Goal: Communication & Community: Participate in discussion

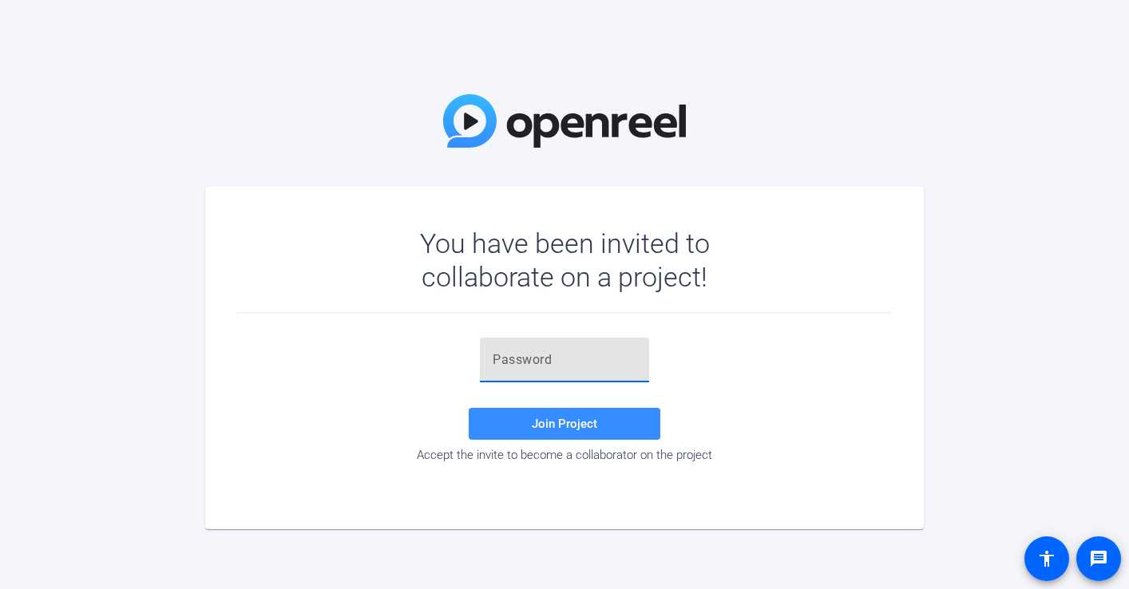
click at [567, 355] on input "text" at bounding box center [565, 360] width 144 height 19
paste input "ZtEsrM"
type input "ZtEsrM"
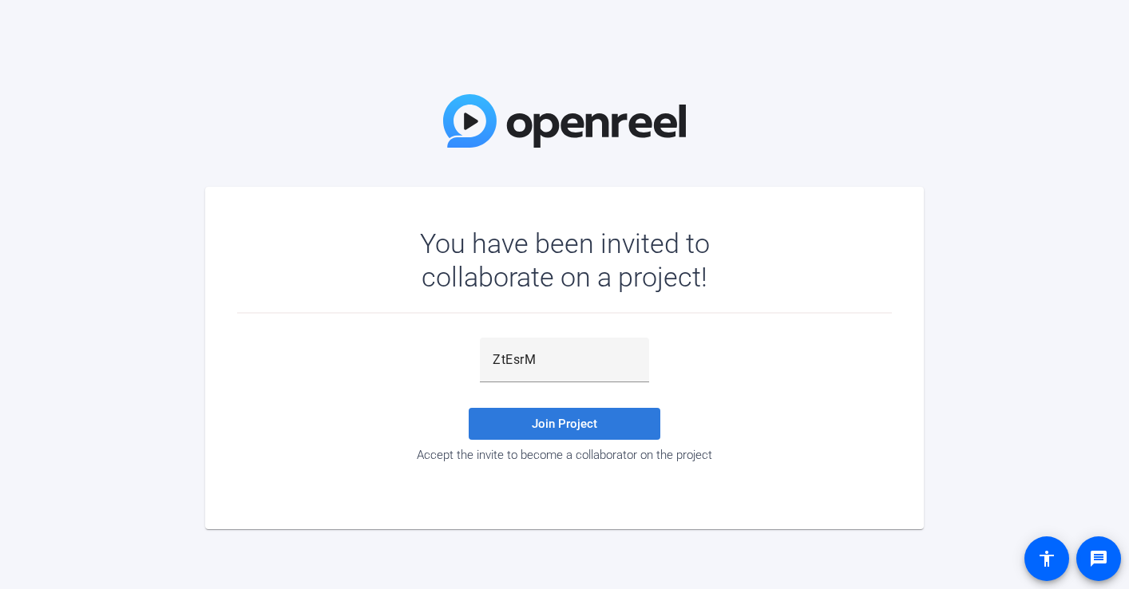
click at [542, 432] on span at bounding box center [565, 424] width 192 height 38
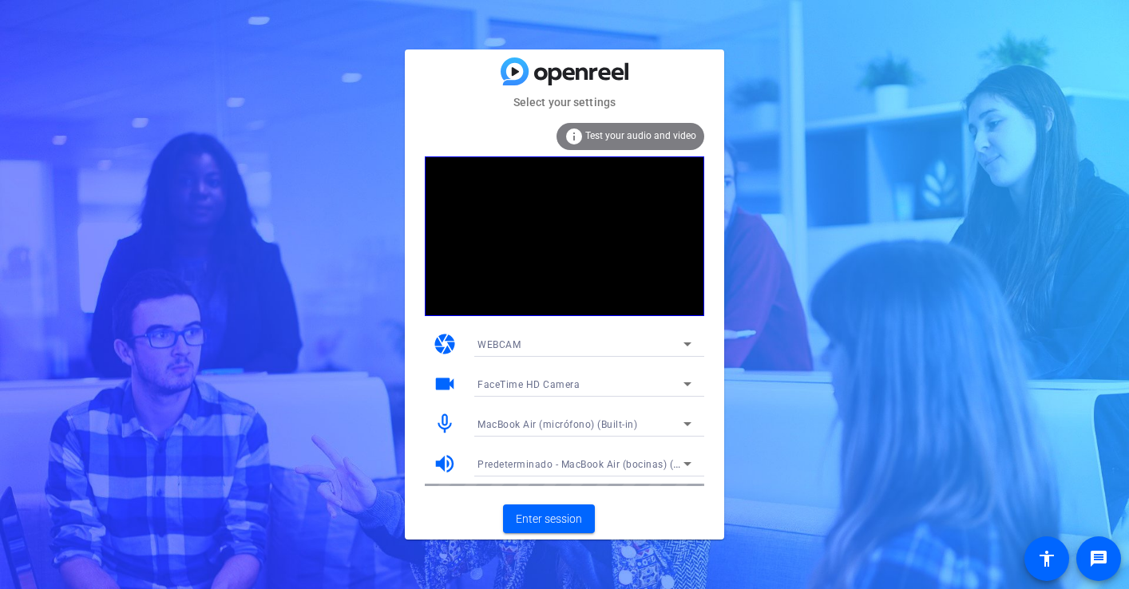
click at [687, 341] on icon at bounding box center [687, 344] width 19 height 19
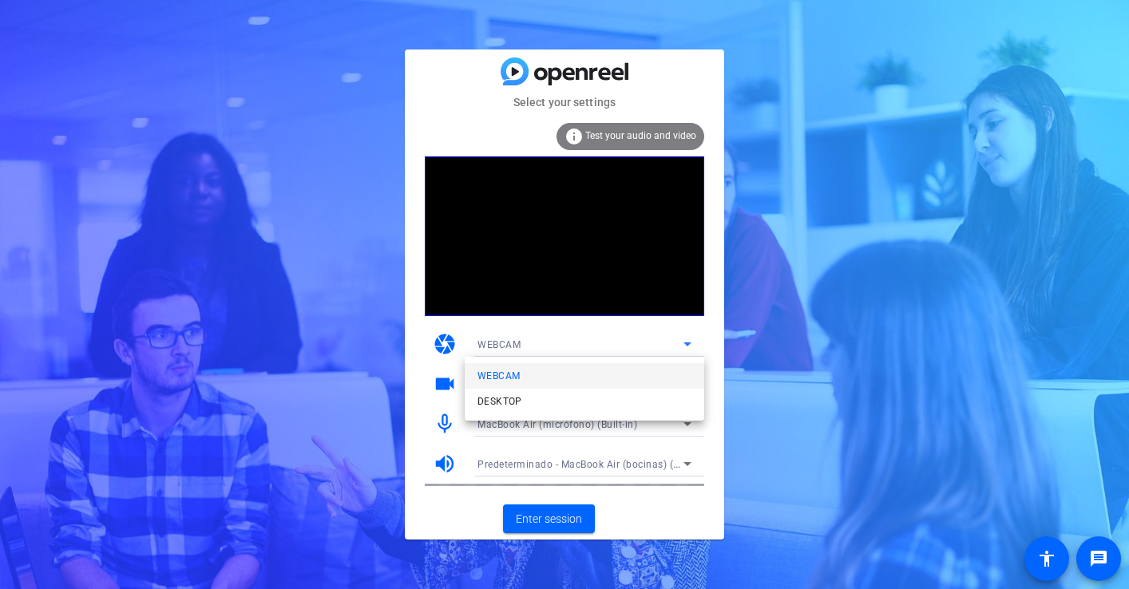
click at [604, 336] on div at bounding box center [564, 294] width 1129 height 589
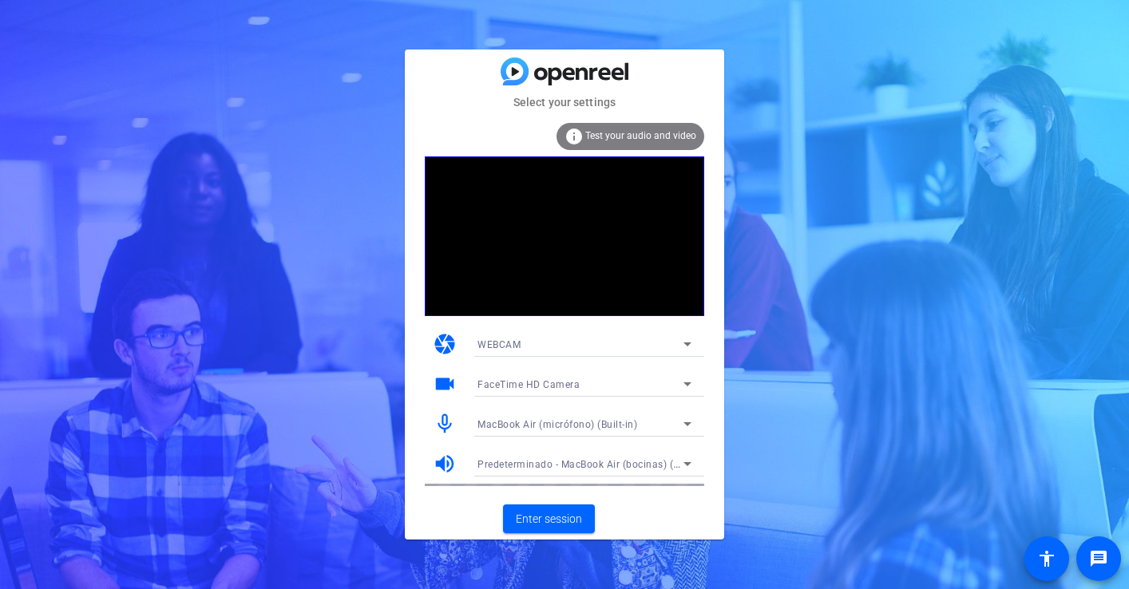
click at [606, 371] on div "FaceTime HD Camera" at bounding box center [584, 384] width 214 height 26
click at [606, 372] on div at bounding box center [564, 294] width 1129 height 589
click at [560, 519] on span "Enter session" at bounding box center [549, 519] width 66 height 17
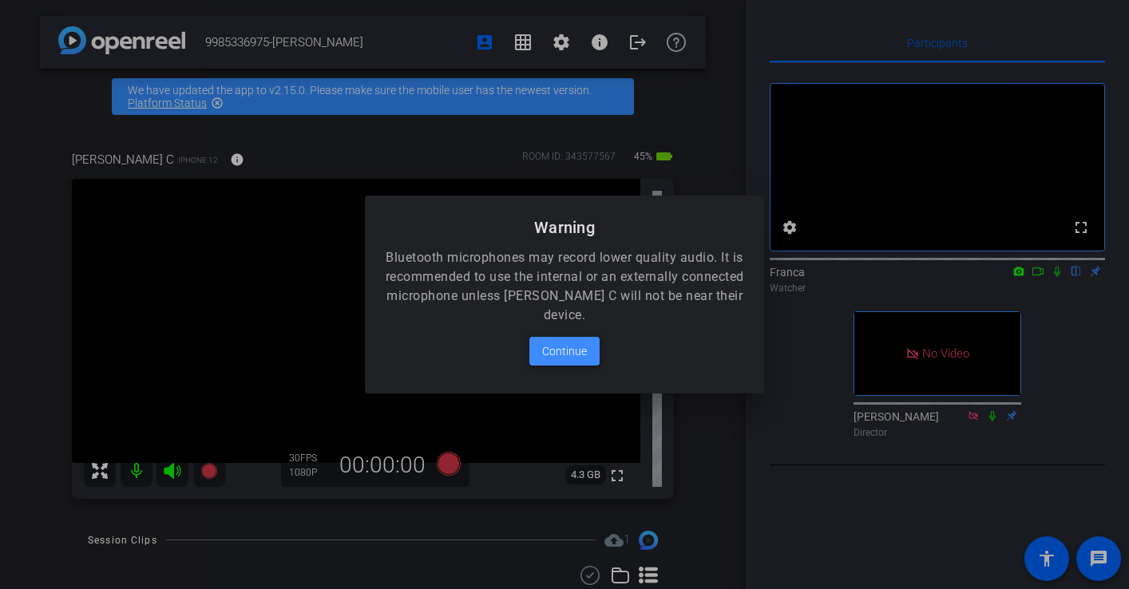
click at [553, 354] on span "Continue" at bounding box center [564, 351] width 45 height 19
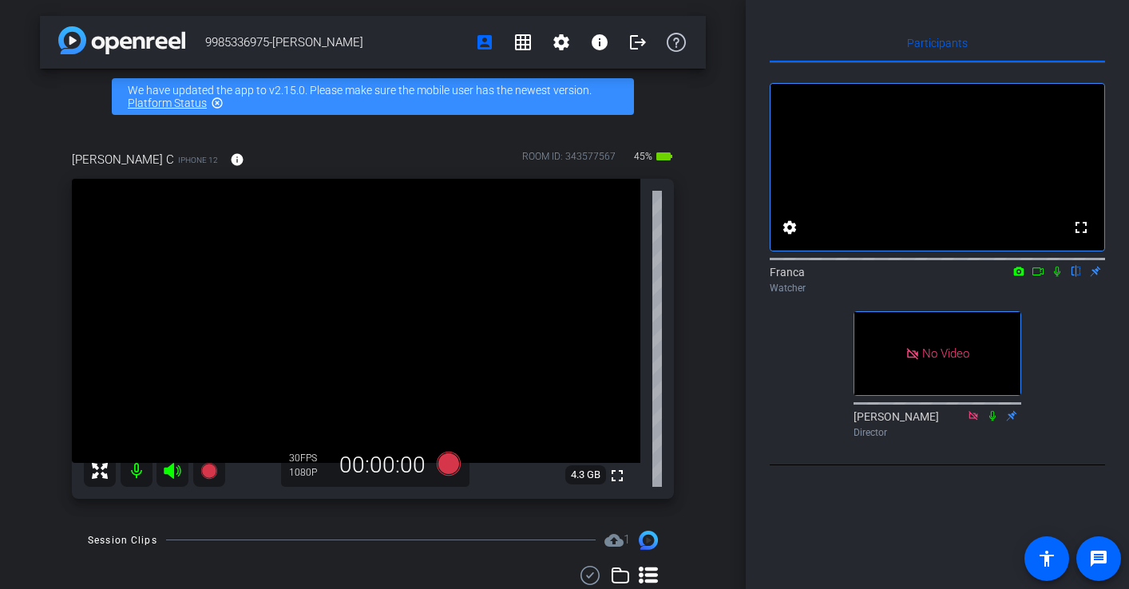
click at [172, 472] on div at bounding box center [154, 471] width 141 height 32
click at [170, 471] on div at bounding box center [154, 471] width 141 height 32
click at [1058, 277] on icon at bounding box center [1057, 271] width 13 height 11
click at [1038, 277] on icon at bounding box center [1038, 271] width 13 height 11
click at [1096, 564] on mat-icon "message" at bounding box center [1098, 558] width 19 height 19
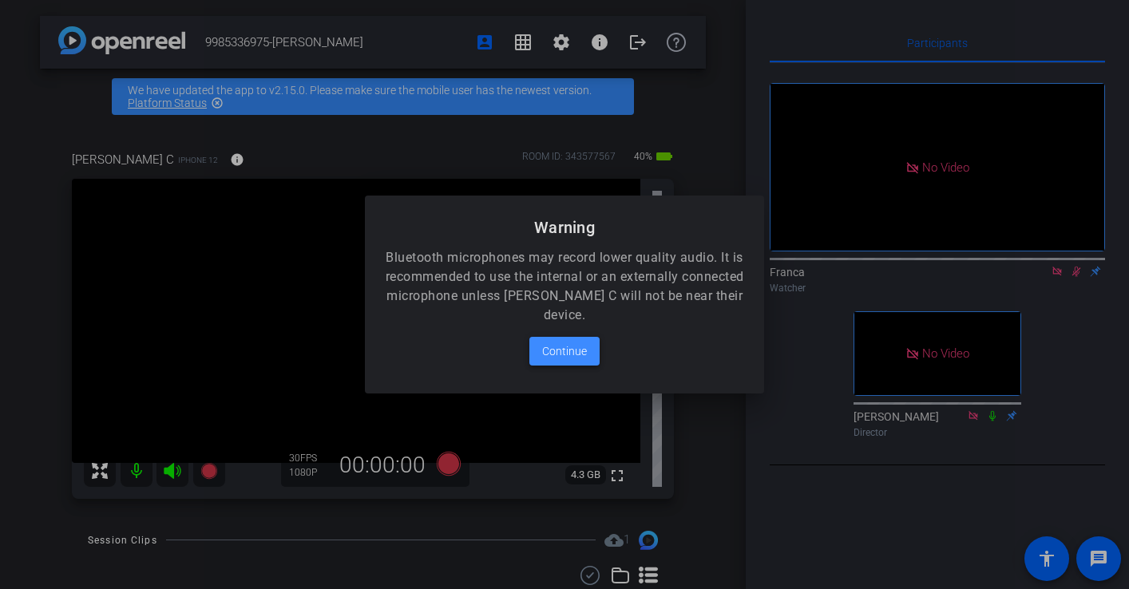
click at [565, 354] on span "Continue" at bounding box center [564, 351] width 45 height 19
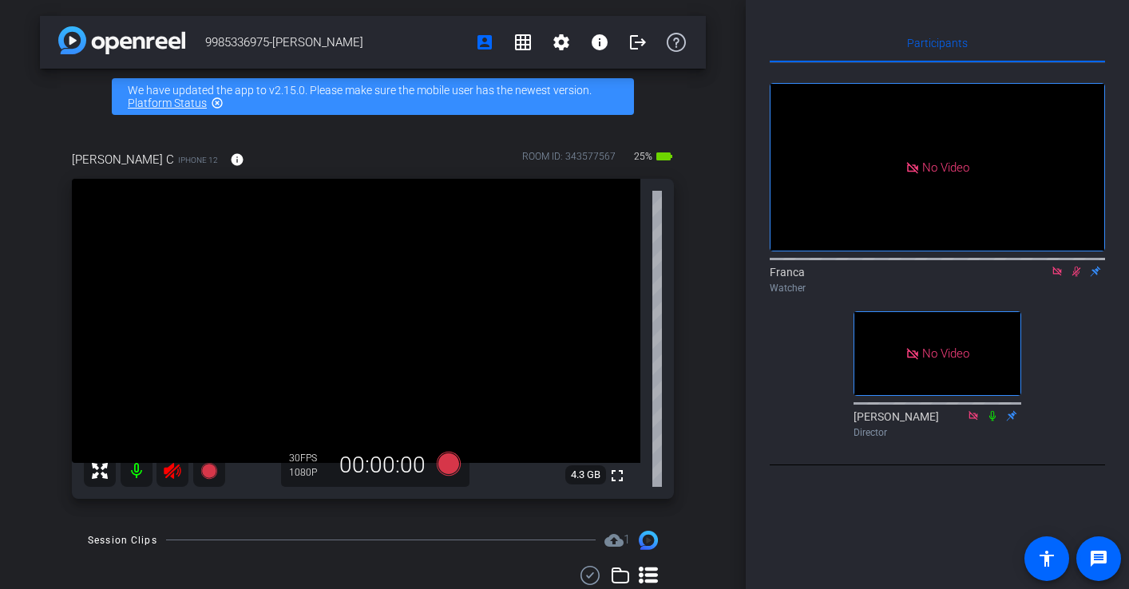
click at [1078, 277] on icon at bounding box center [1076, 271] width 13 height 11
click at [1057, 275] on icon at bounding box center [1056, 271] width 9 height 9
click at [1058, 277] on icon at bounding box center [1057, 271] width 13 height 11
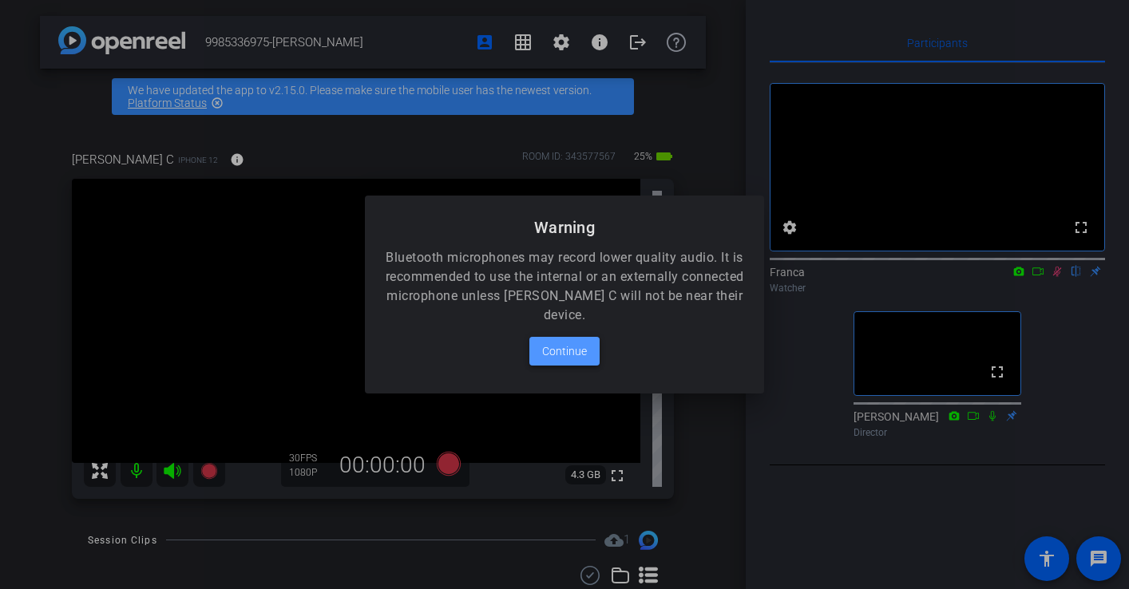
click at [591, 353] on span at bounding box center [564, 351] width 70 height 38
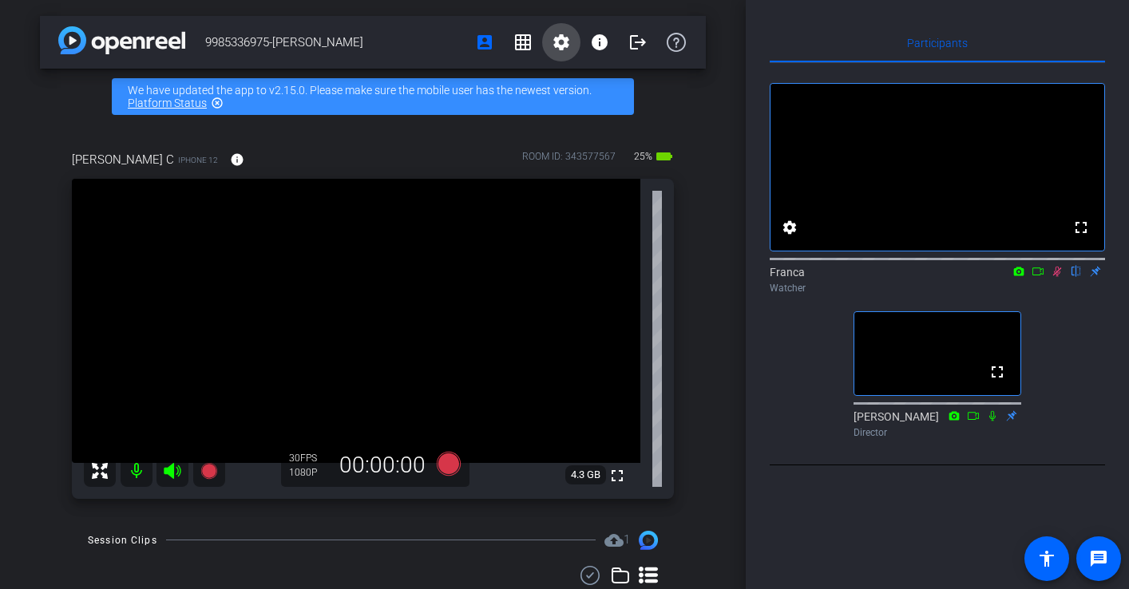
click at [561, 42] on mat-icon "settings" at bounding box center [561, 42] width 19 height 19
click at [481, 42] on div at bounding box center [564, 294] width 1129 height 589
click at [1037, 277] on icon at bounding box center [1038, 271] width 13 height 11
